Goal: Information Seeking & Learning: Learn about a topic

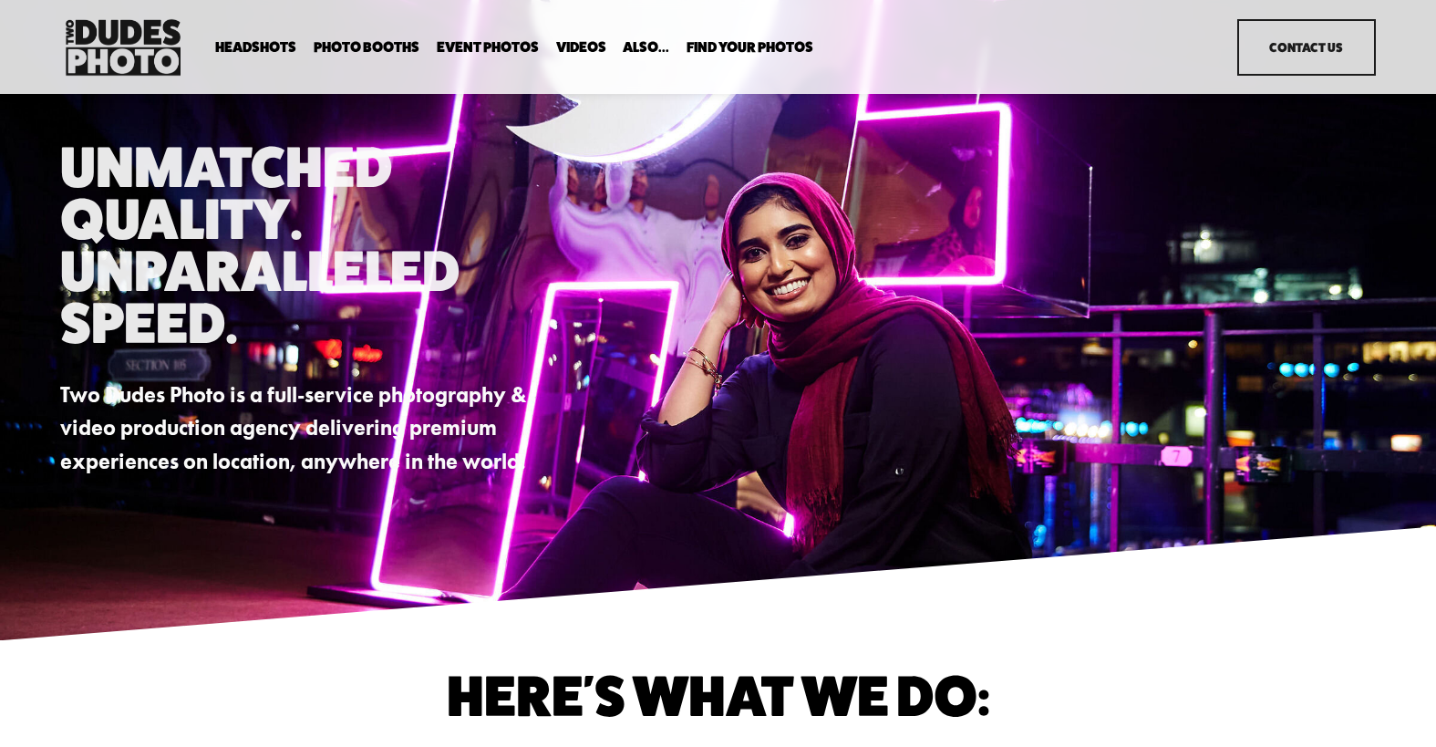
click at [0, 0] on span "In Your Office" at bounding box center [0, 0] width 0 height 0
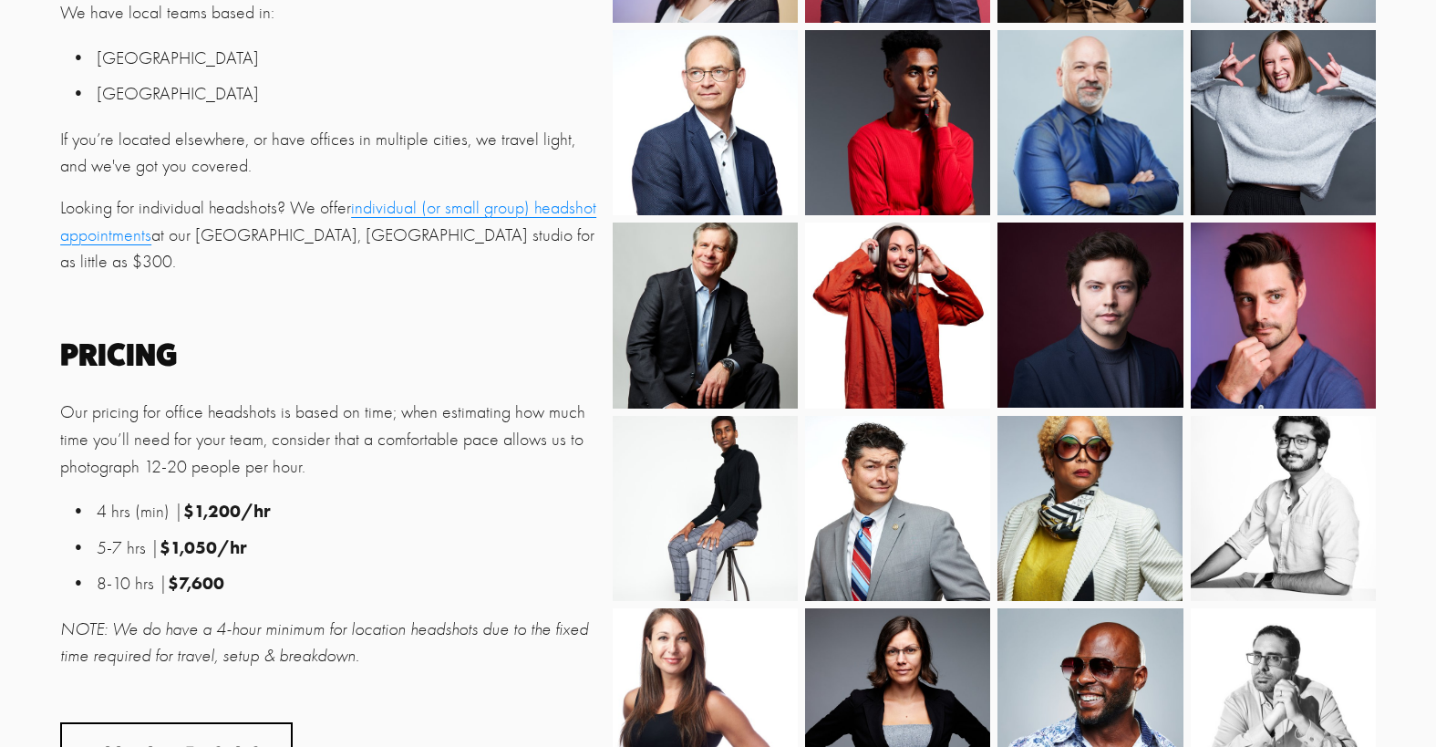
scroll to position [787, 0]
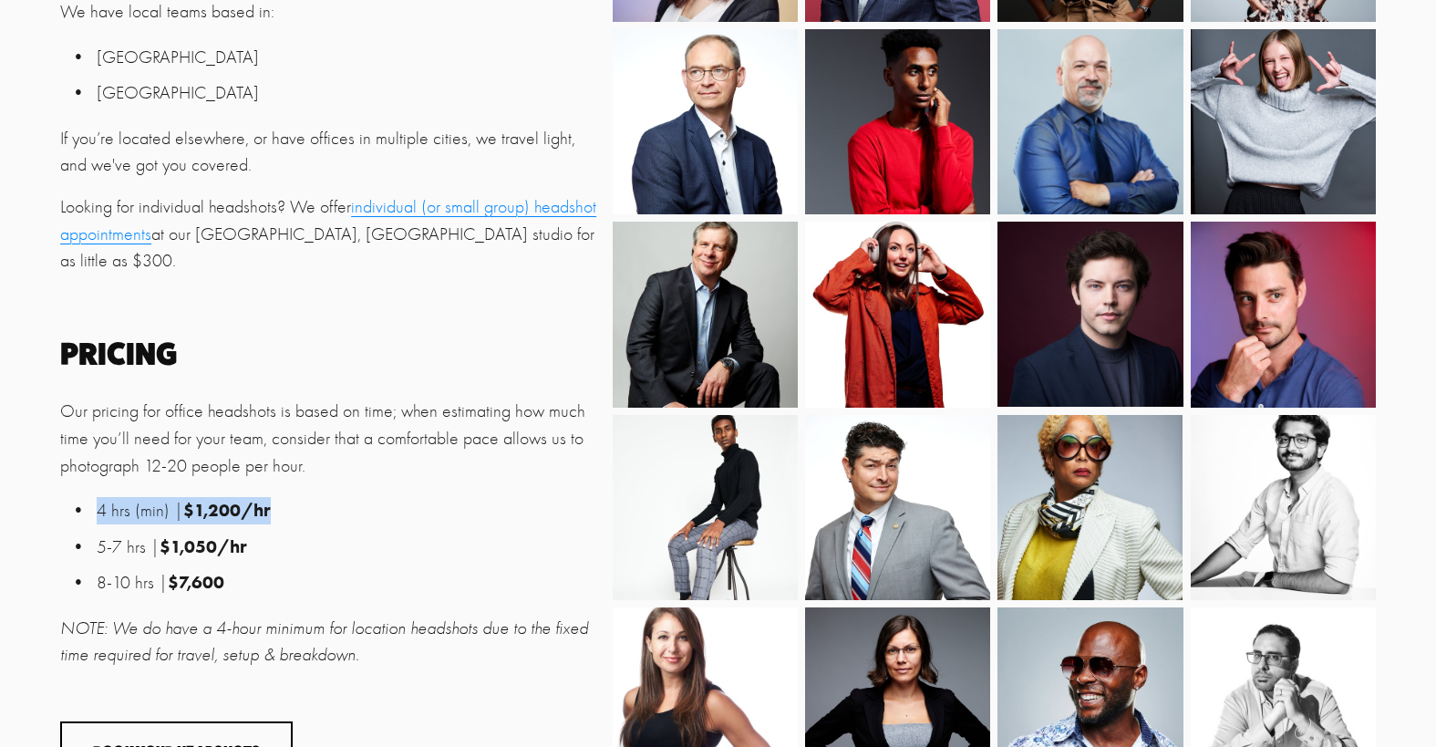
drag, startPoint x: 298, startPoint y: 497, endPoint x: 85, endPoint y: 494, distance: 213.3
click at [97, 497] on p "4 hrs (min) | $1,200/hr" at bounding box center [350, 510] width 506 height 27
copy p "4 hrs (min) | $1,200/hr"
drag, startPoint x: 235, startPoint y: 567, endPoint x: 99, endPoint y: 487, distance: 157.7
click at [99, 497] on ul "4 hrs (min) | $1,200/hr 5-7 hrs | $1,050/hr 8-10 hrs | $7,600" at bounding box center [331, 546] width 542 height 99
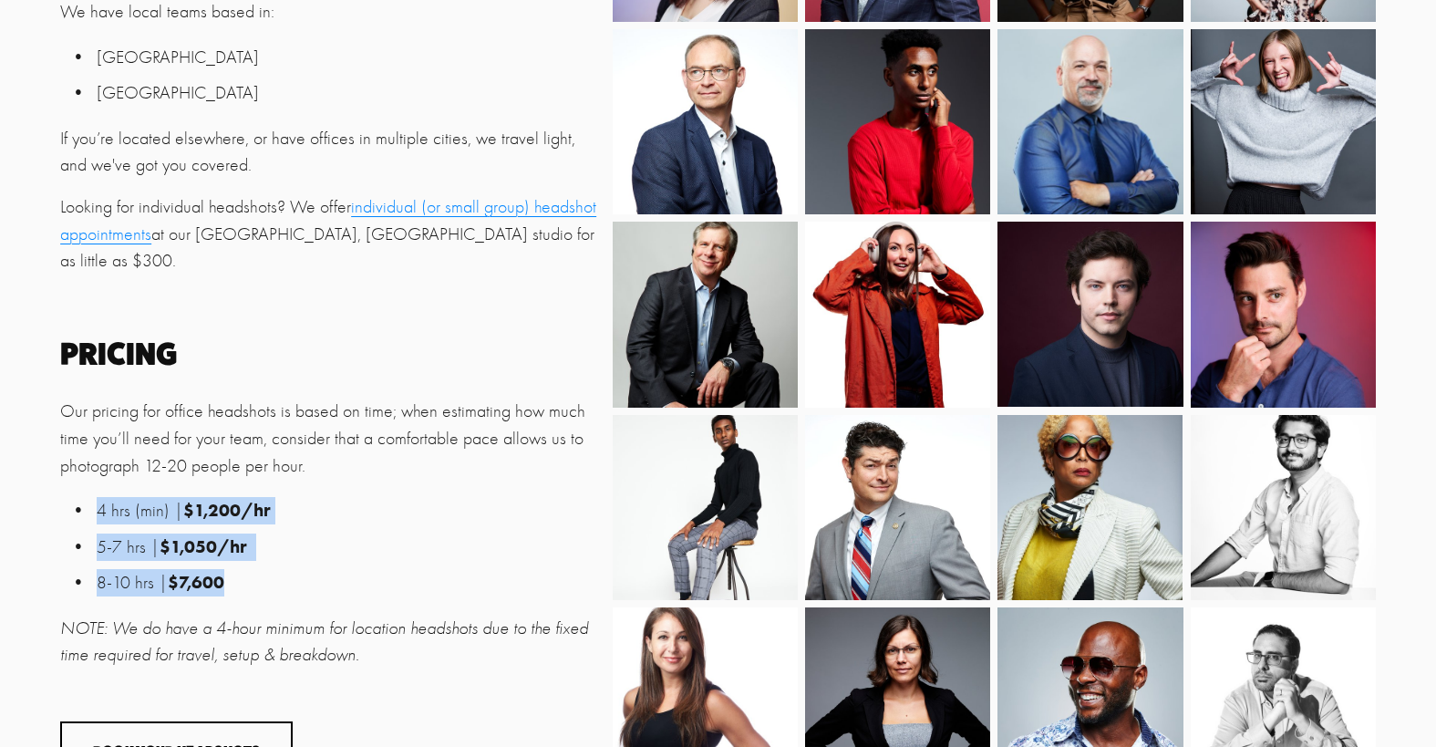
copy ul "4 hrs (min) | $1,200/hr 5-7 hrs | $1,050/hr 8-10 hrs | $7,600"
